Goal: Task Accomplishment & Management: Use online tool/utility

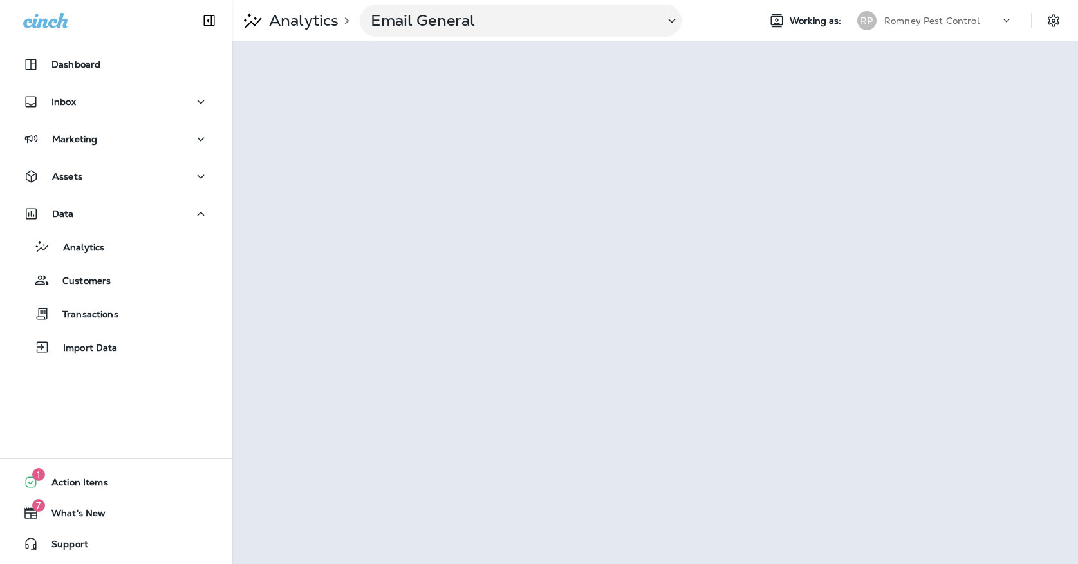
click at [961, 26] on div "Romney Pest Control" at bounding box center [942, 20] width 116 height 19
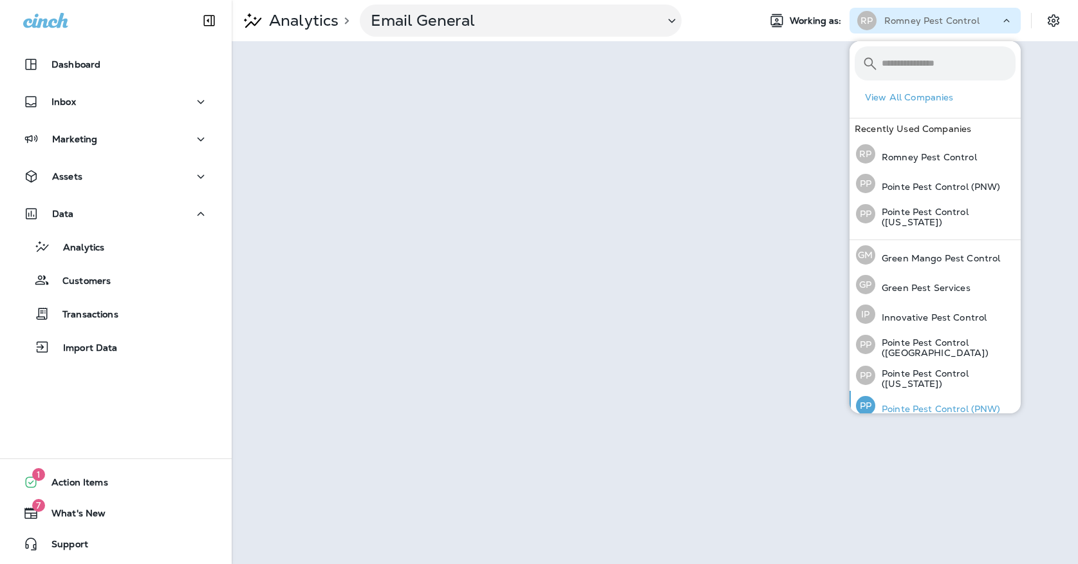
click at [932, 403] on p "Pointe Pest Control (PNW)" at bounding box center [937, 408] width 125 height 10
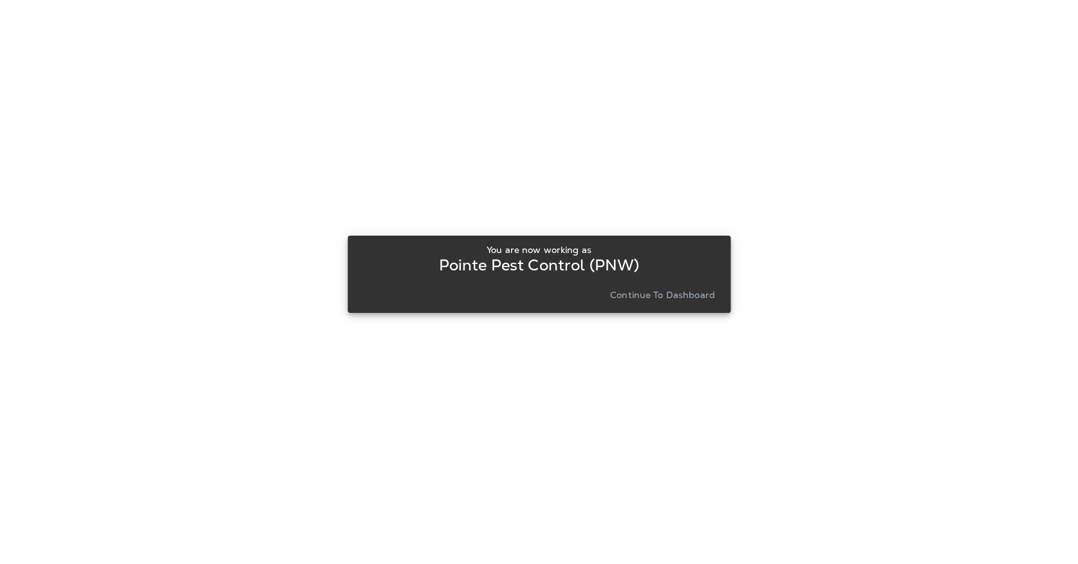
click at [636, 288] on button "Continue to Dashboard" at bounding box center [662, 295] width 115 height 18
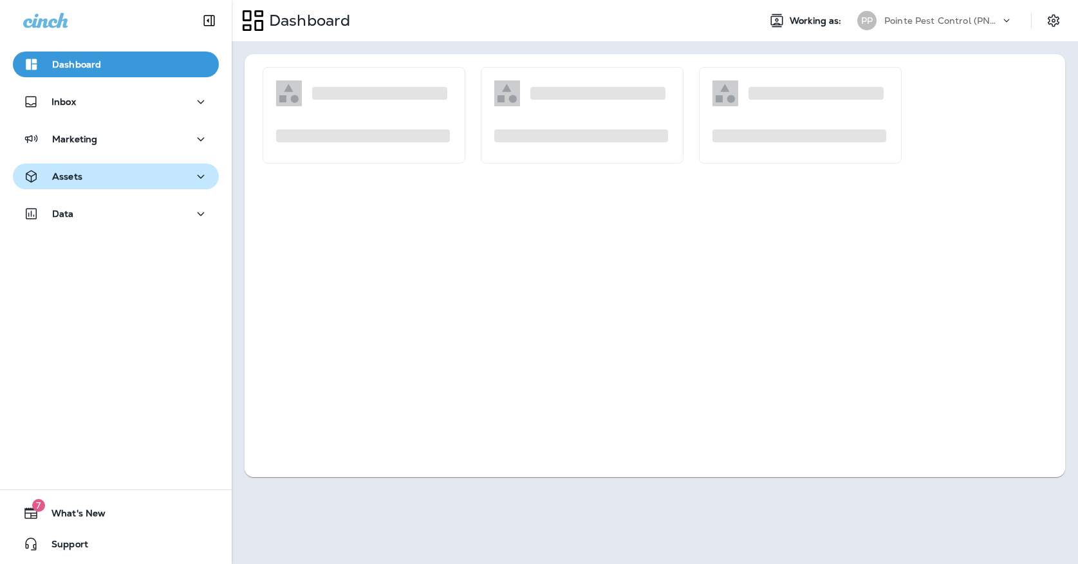
click at [59, 172] on p "Assets" at bounding box center [67, 176] width 30 height 10
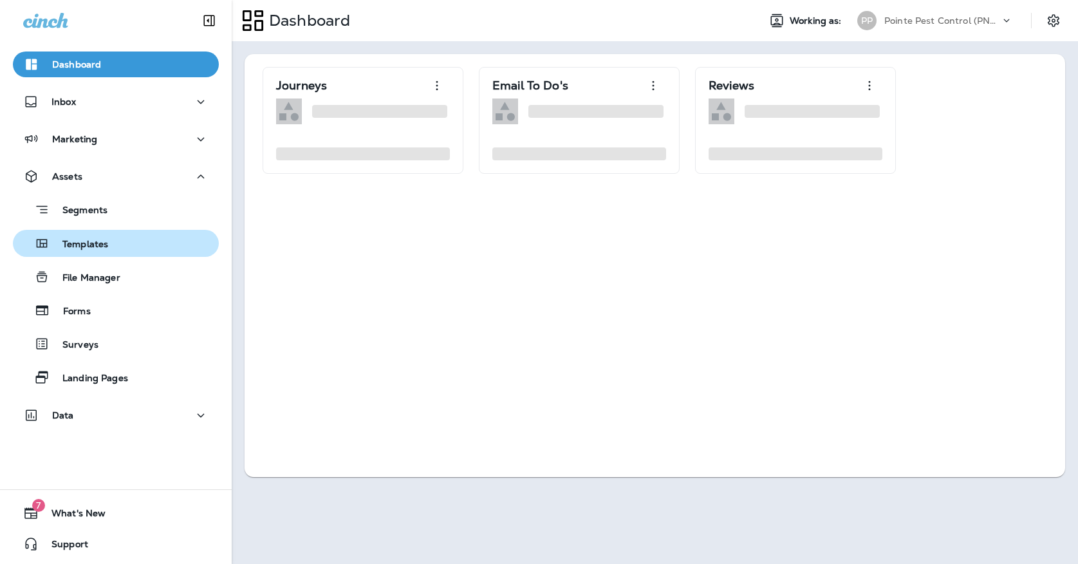
click at [73, 239] on p "Templates" at bounding box center [79, 245] width 59 height 12
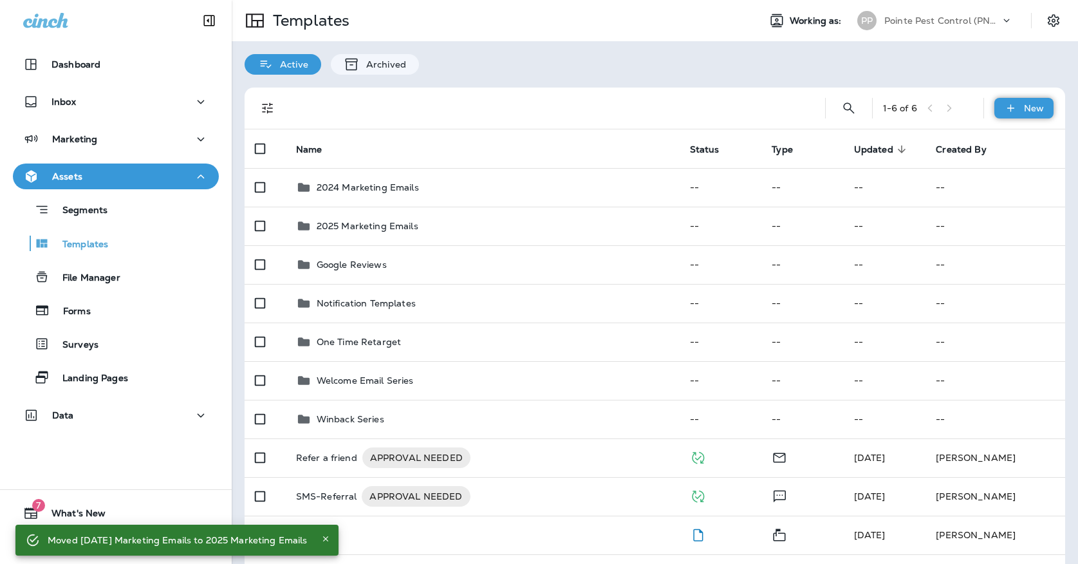
click at [1010, 111] on icon at bounding box center [1011, 108] width 14 height 13
click at [978, 141] on icon at bounding box center [979, 141] width 16 height 15
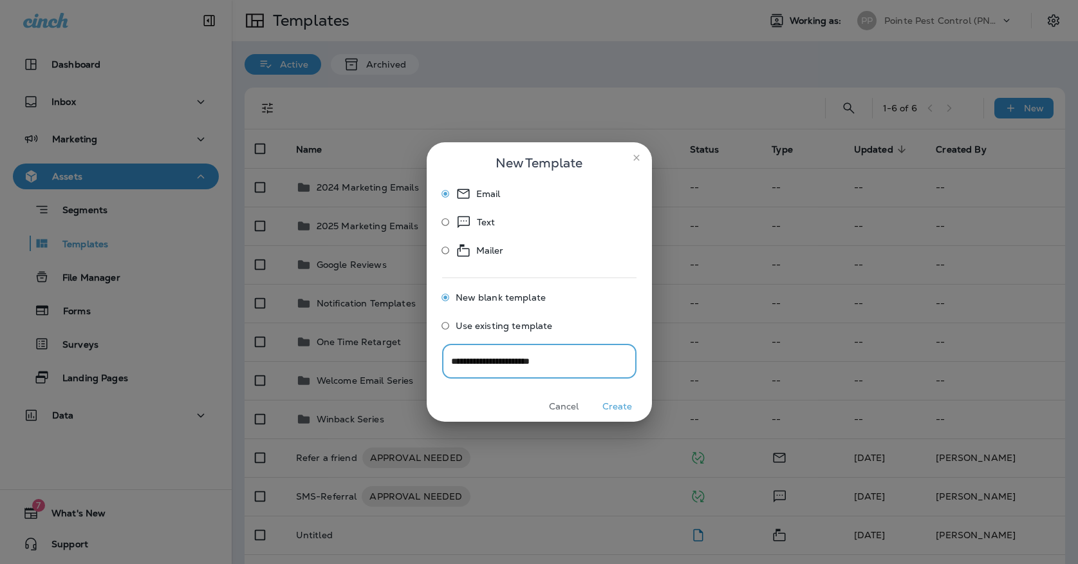
type input "**********"
click at [606, 406] on button "Create" at bounding box center [617, 406] width 48 height 20
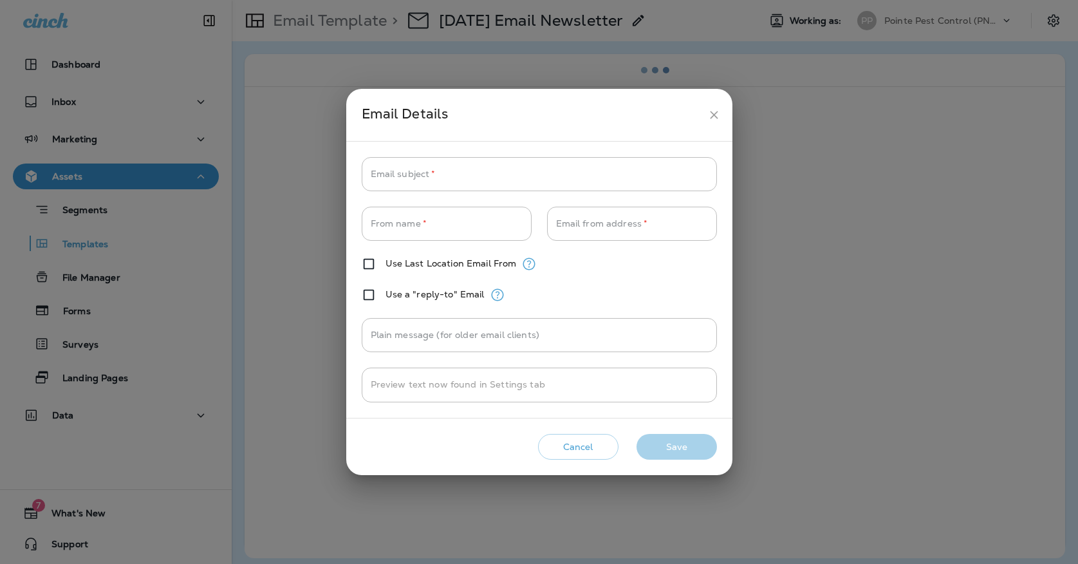
type input "**********"
click at [720, 121] on icon "close" at bounding box center [714, 115] width 14 height 14
